Goal: Communication & Community: Answer question/provide support

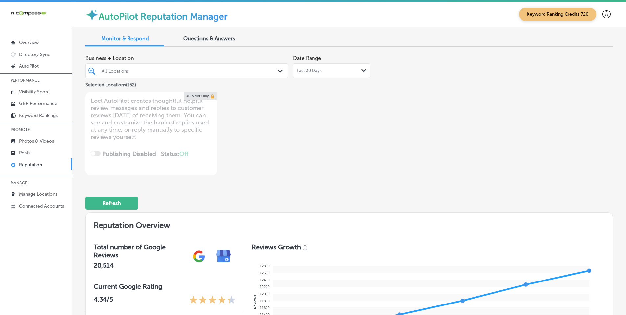
scroll to position [493, 0]
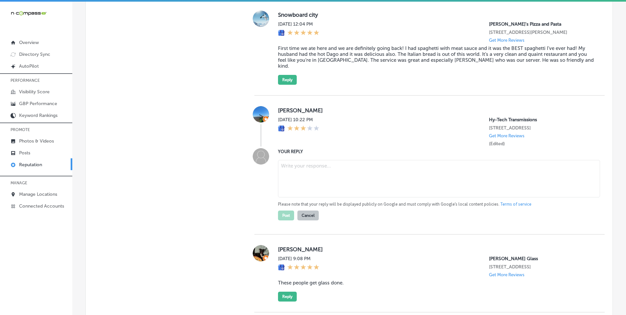
click at [297, 165] on textarea at bounding box center [439, 178] width 322 height 37
paste textarea "Thank you for your feedback! We appreciate you taking the time to share your ex…"
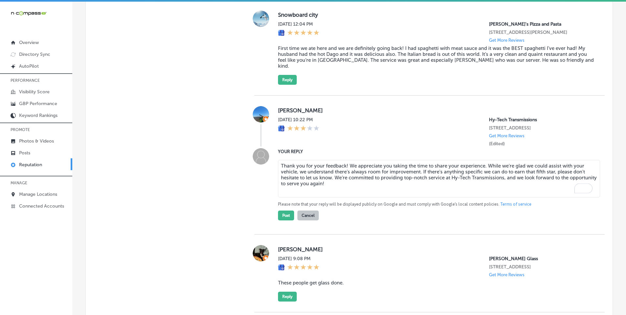
click at [343, 160] on textarea "Thank you for your feedback! We appreciate you taking the time to share your ex…" at bounding box center [439, 178] width 322 height 37
click at [354, 160] on textarea "Thank you for your feedback, [PERSON_NAME]! We appreciate you taking the time t…" at bounding box center [439, 178] width 322 height 37
type textarea "Thank you for your feedback, [PERSON_NAME]! We appreciate you taking the time t…"
click at [285, 211] on button "Post" at bounding box center [286, 216] width 16 height 10
type textarea "x"
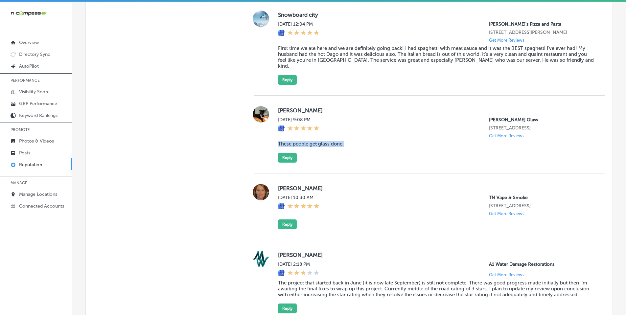
drag, startPoint x: 286, startPoint y: 139, endPoint x: 344, endPoint y: 139, distance: 58.1
click at [344, 139] on div "[PERSON_NAME] [DATE] 9:08 PM [PERSON_NAME] Glass [STREET_ADDRESS] Get More Revi…" at bounding box center [429, 134] width 350 height 56
copy blockquote "These people get glass done."
click at [286, 153] on button "Reply" at bounding box center [287, 158] width 19 height 10
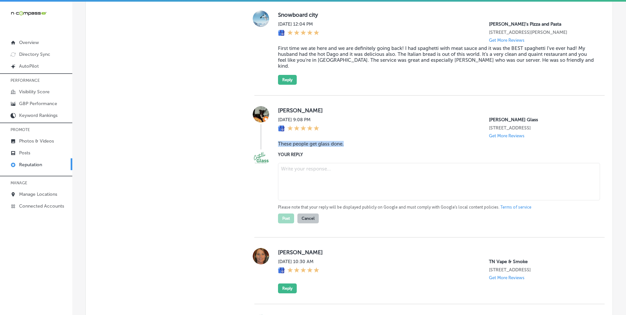
click at [300, 165] on textarea at bounding box center [439, 181] width 322 height 37
paste textarea "Thank you for the great feedback! At [PERSON_NAME] Glass in [GEOGRAPHIC_DATA], …"
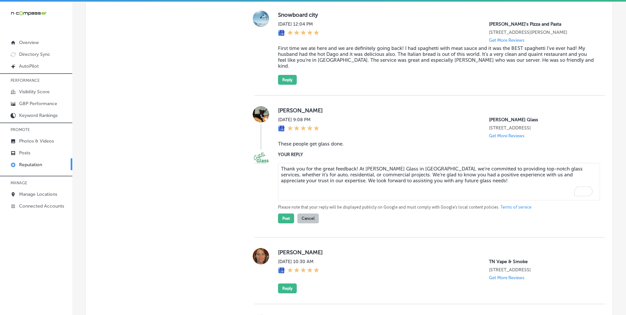
click at [354, 163] on textarea "Thank you for the great feedback! At [PERSON_NAME] Glass in [GEOGRAPHIC_DATA], …" at bounding box center [439, 181] width 322 height 37
type textarea "Thank you for the great feedback, [PERSON_NAME]! At [PERSON_NAME] Glass in [GEO…"
click at [280, 213] on button "Post" at bounding box center [286, 218] width 16 height 10
type textarea "x"
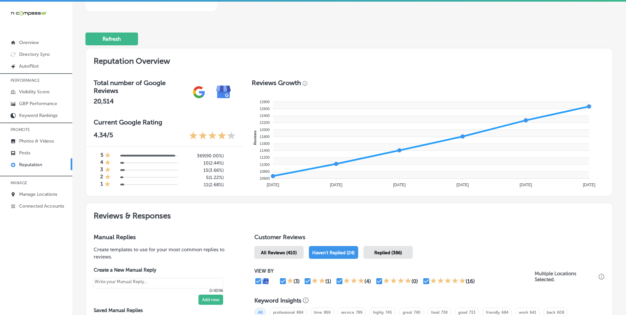
scroll to position [0, 0]
